Goal: Task Accomplishment & Management: Manage account settings

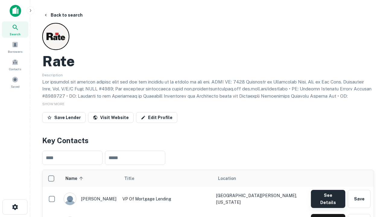
click at [328, 196] on button "See Details" at bounding box center [328, 199] width 34 height 18
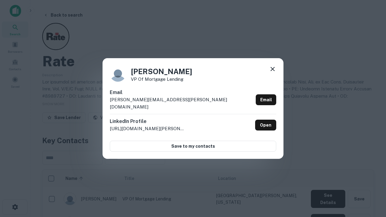
click at [272, 73] on icon at bounding box center [272, 68] width 7 height 7
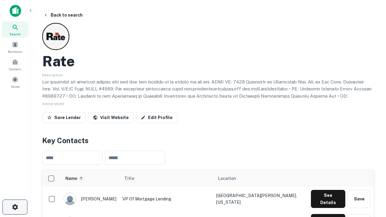
click at [15, 207] on icon "button" at bounding box center [14, 206] width 7 height 7
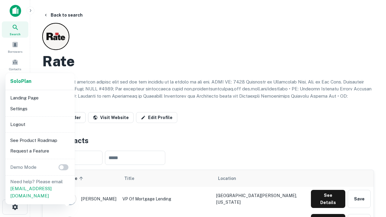
click at [40, 124] on li "Logout" at bounding box center [40, 124] width 64 height 11
